Goal: Find specific page/section: Find specific page/section

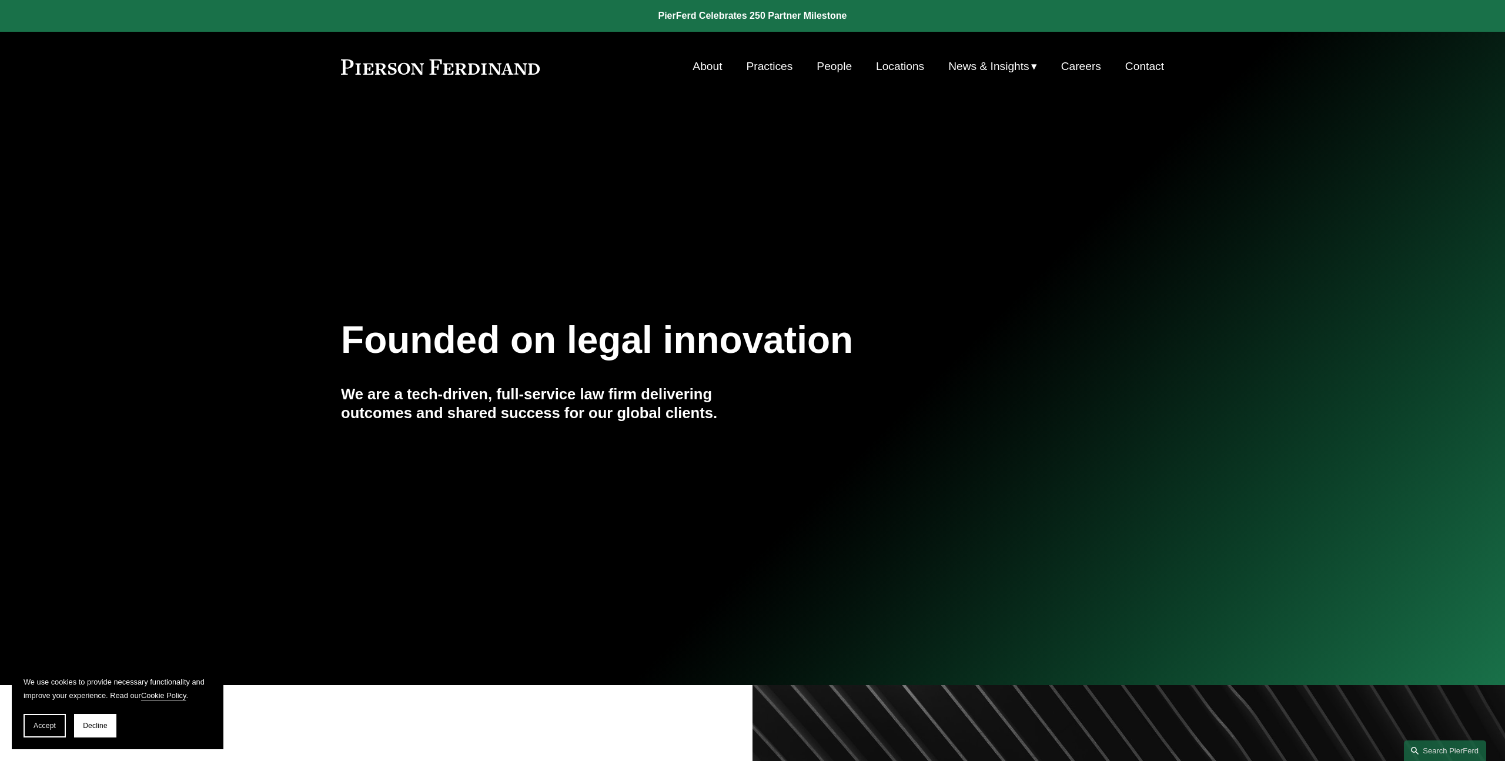
click at [1076, 68] on link "Careers" at bounding box center [1081, 66] width 40 height 22
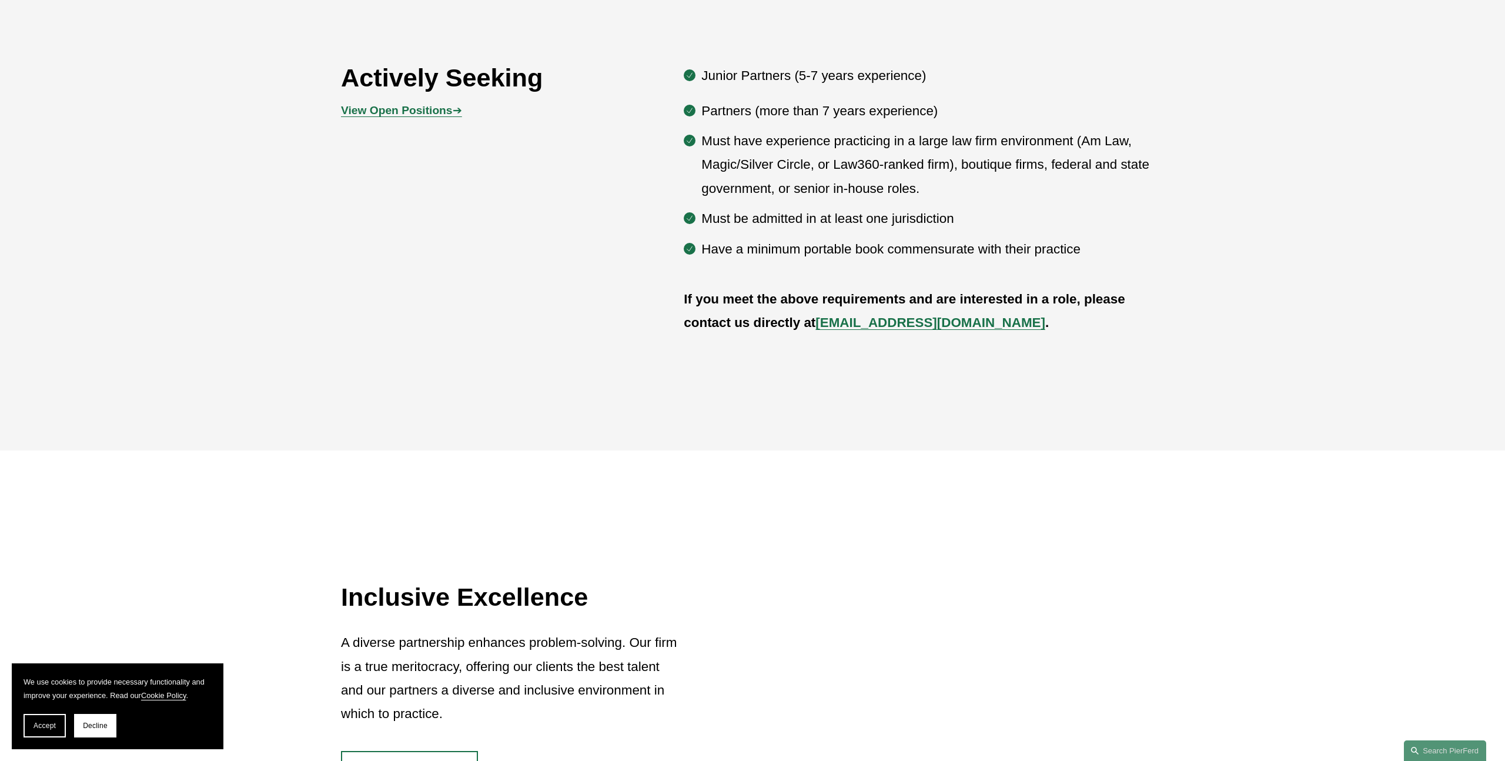
scroll to position [693, 0]
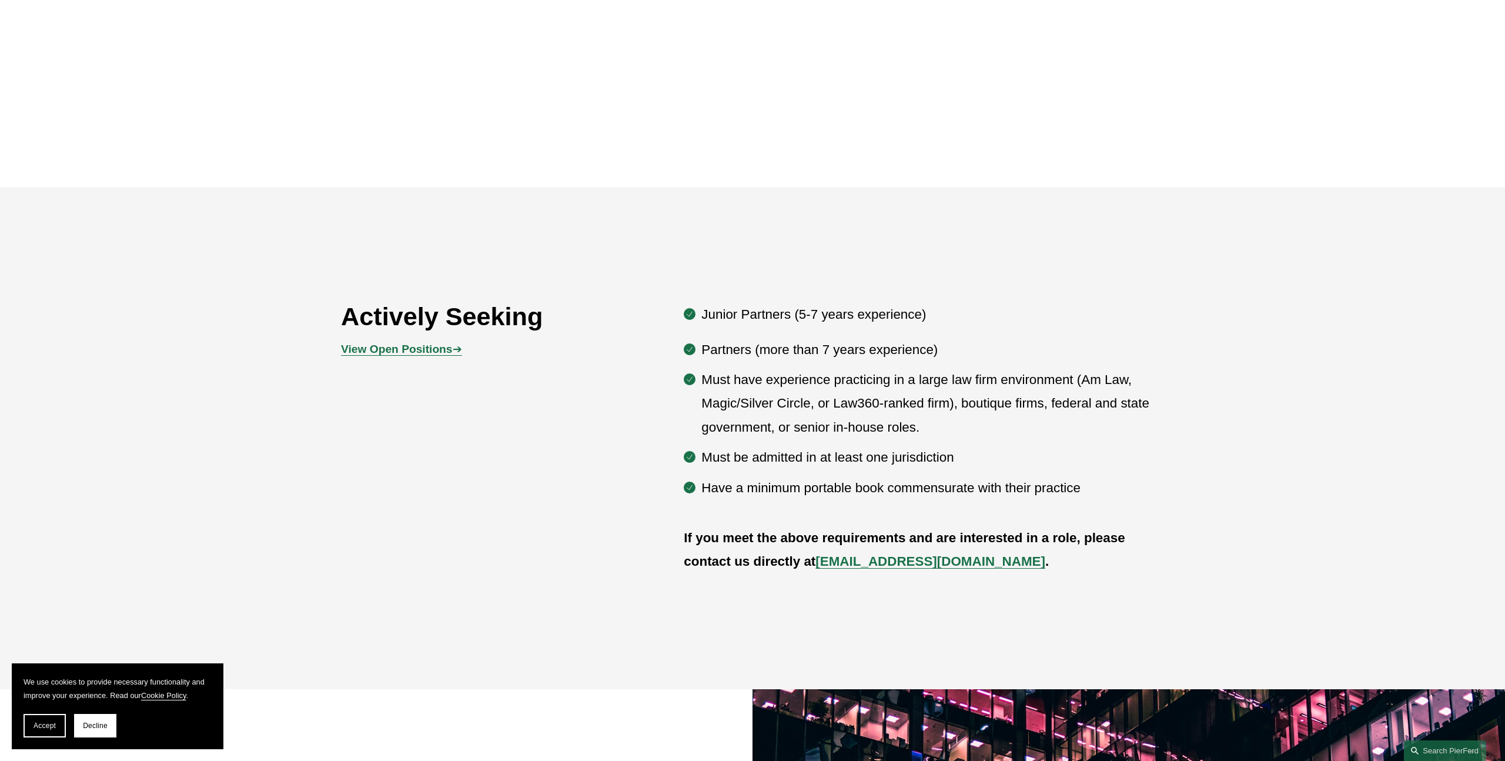
click at [441, 347] on strong "View Open Positions" at bounding box center [396, 349] width 111 height 12
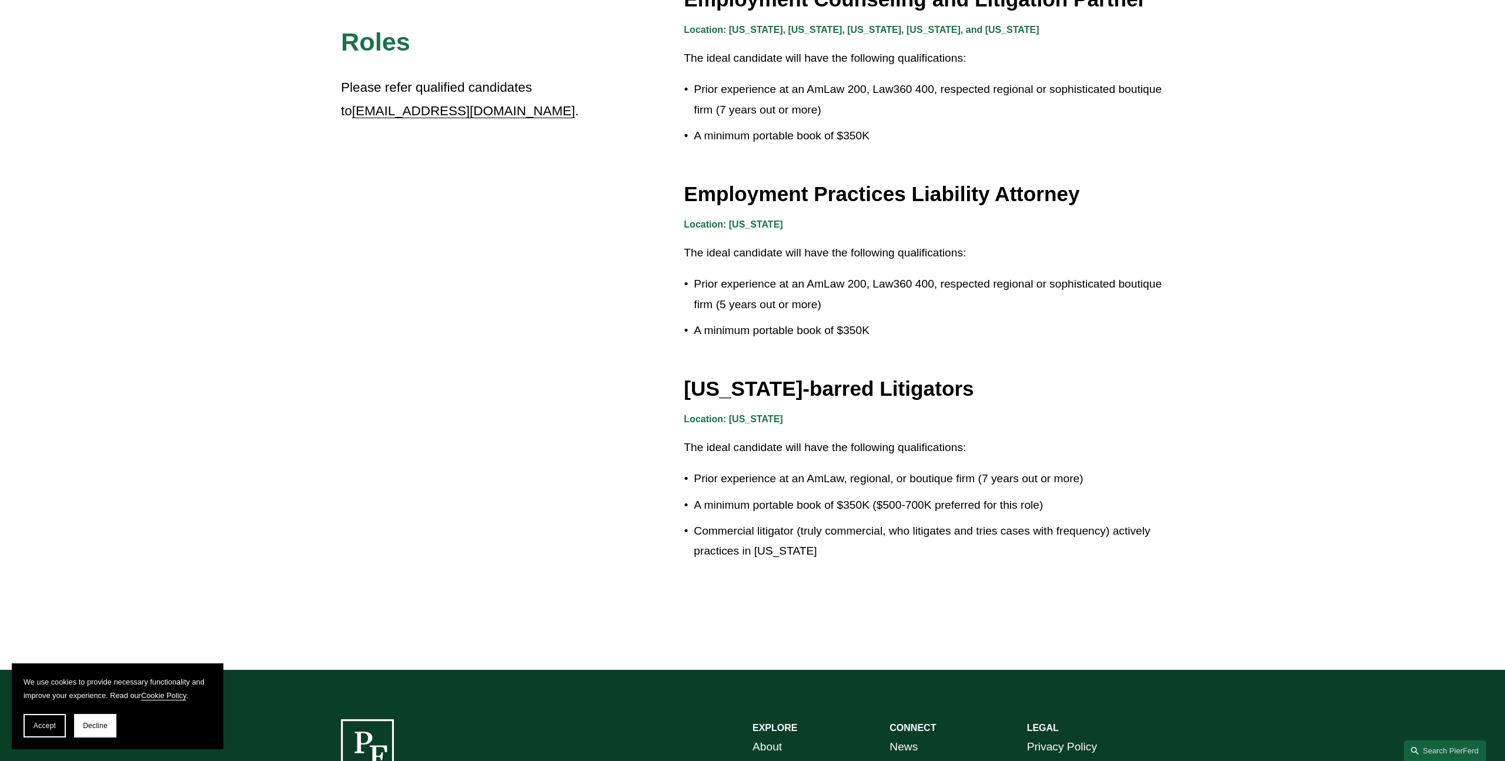
scroll to position [1913, 0]
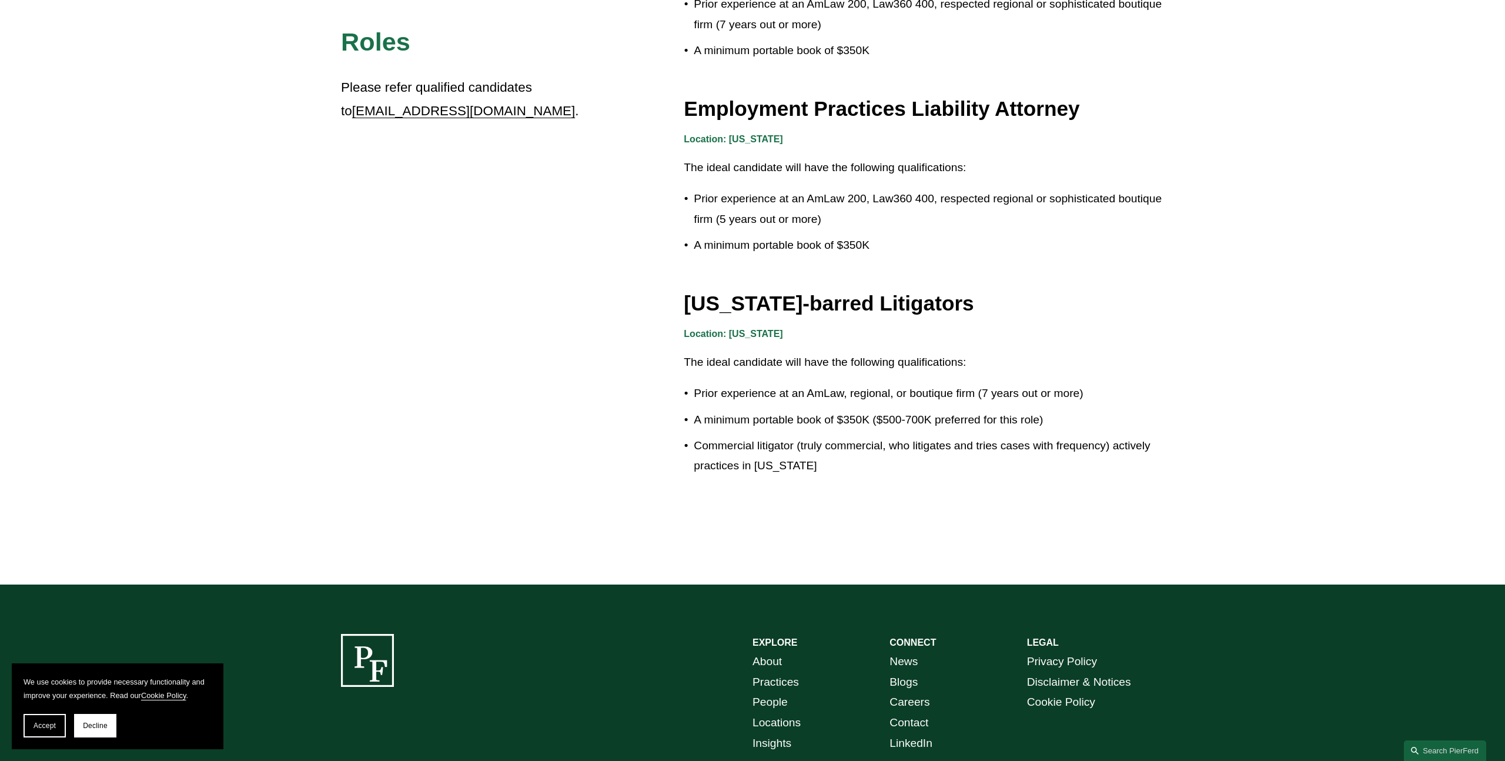
click at [923, 216] on p "Prior experience at an AmLaw 200, Law360 400, respected regional or sophisticat…" at bounding box center [929, 209] width 470 height 41
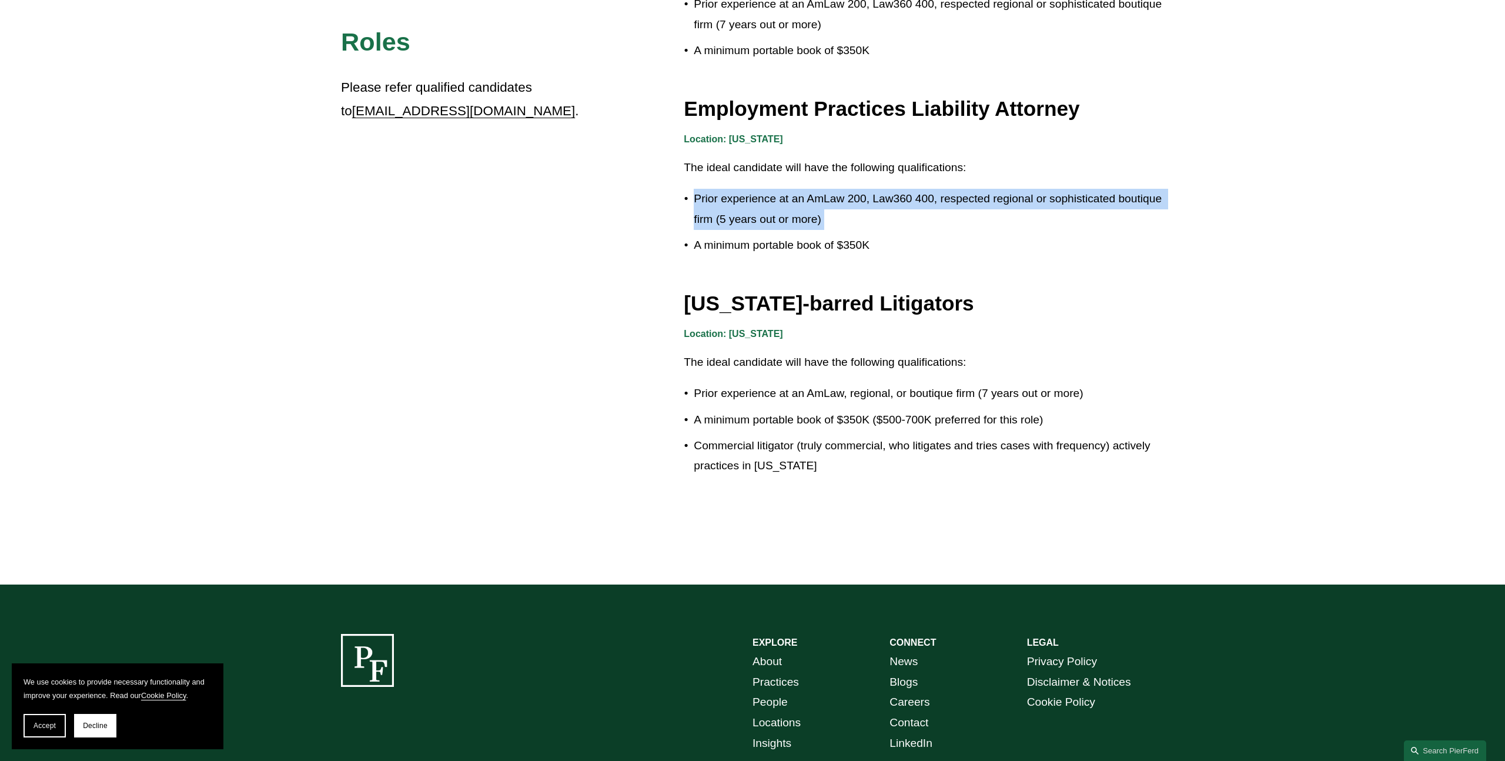
click at [923, 216] on p "Prior experience at an AmLaw 200, Law360 400, respected regional or sophisticat…" at bounding box center [929, 209] width 470 height 41
click at [927, 217] on p "Prior experience at an AmLaw 200, Law360 400, respected regional or sophisticat…" at bounding box center [929, 209] width 470 height 41
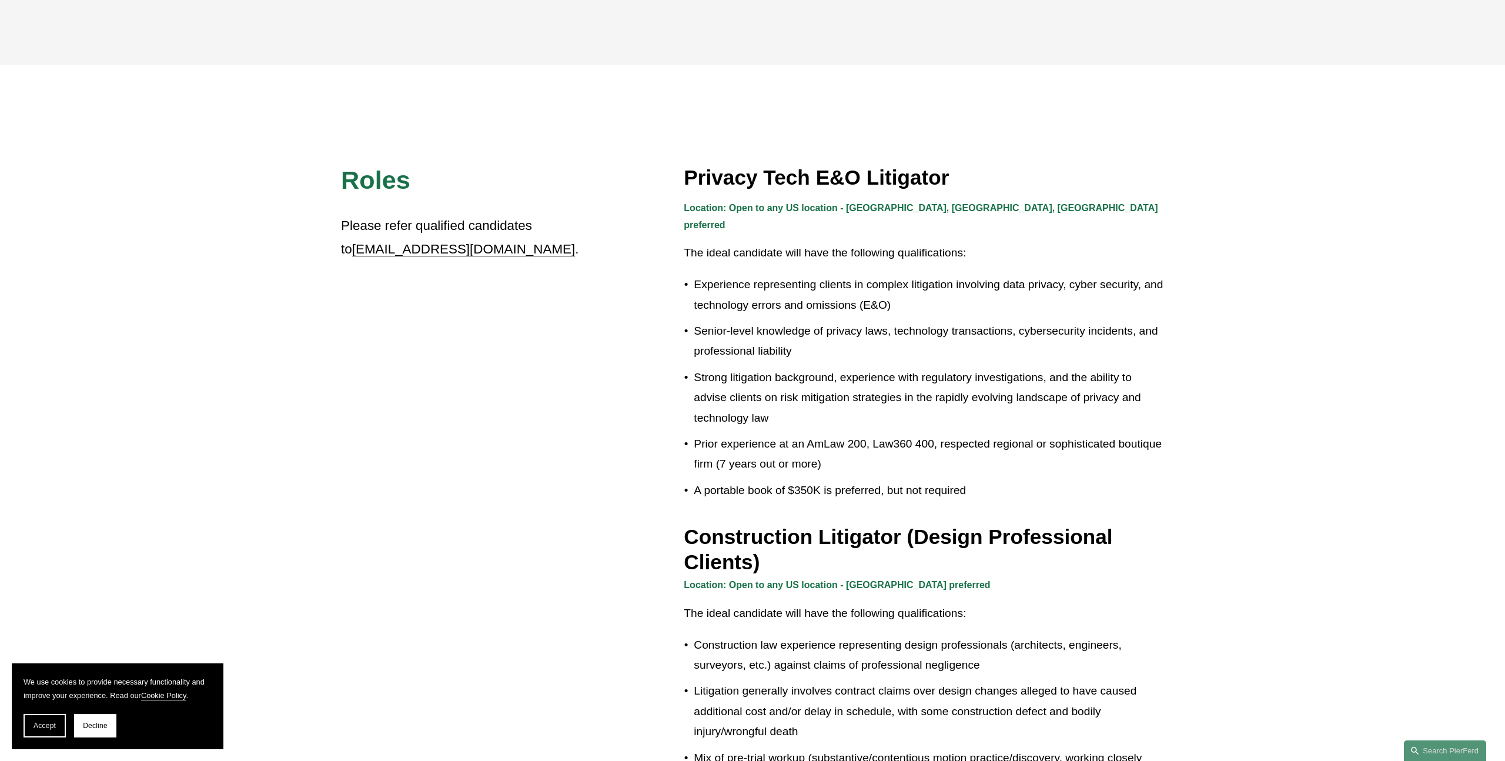
scroll to position [0, 0]
